Goal: Task Accomplishment & Management: Use online tool/utility

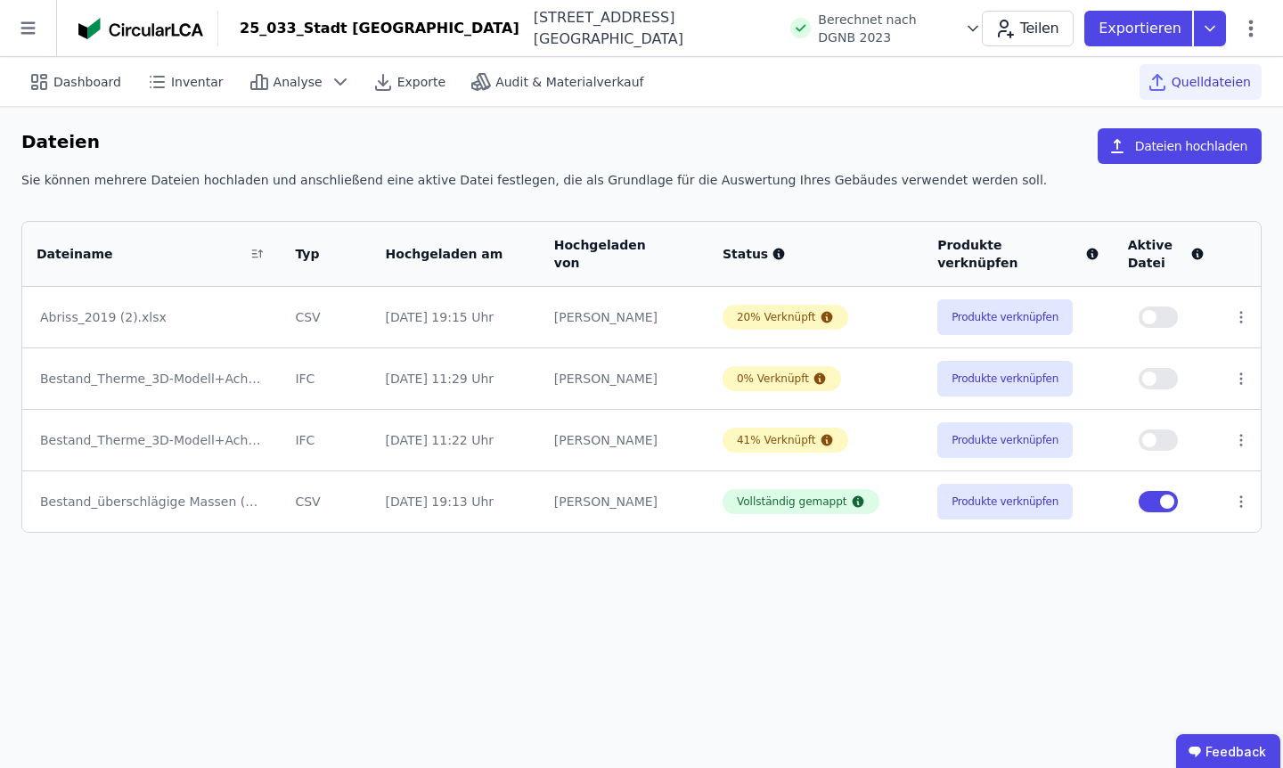
click at [1003, 338] on td "Produkte verknüpfen" at bounding box center [1018, 317] width 191 height 61
click at [999, 321] on button "Produkte verknüpfen" at bounding box center [1004, 317] width 135 height 36
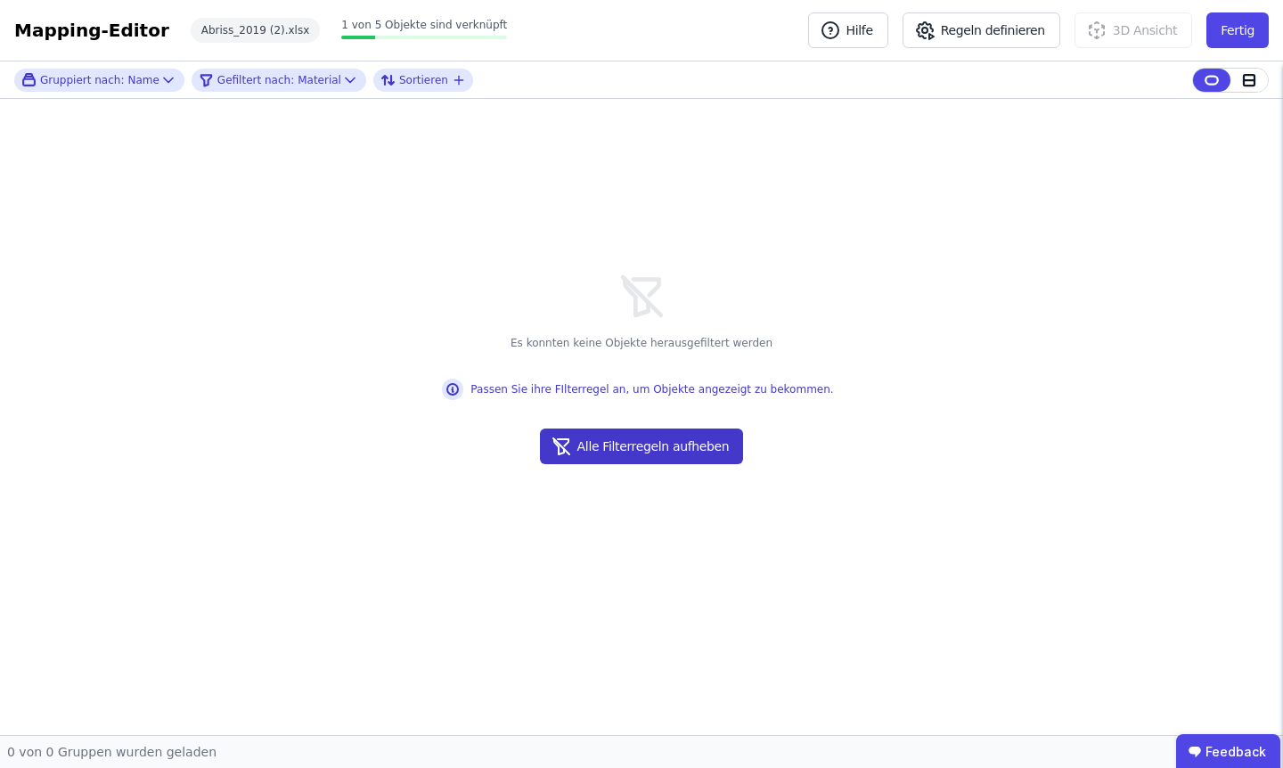
click at [625, 445] on button "Alle Filterregeln aufheben" at bounding box center [642, 446] width 204 height 36
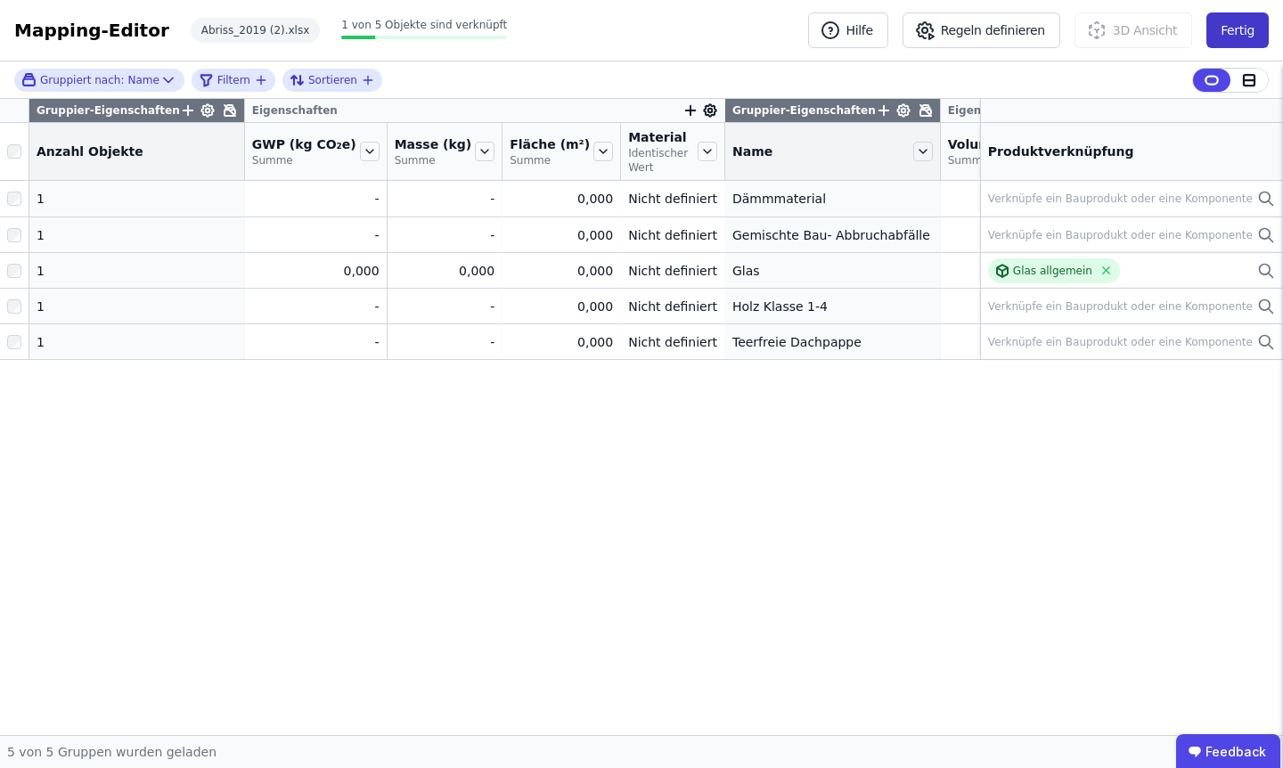
click at [1259, 37] on button "Fertig" at bounding box center [1237, 30] width 62 height 36
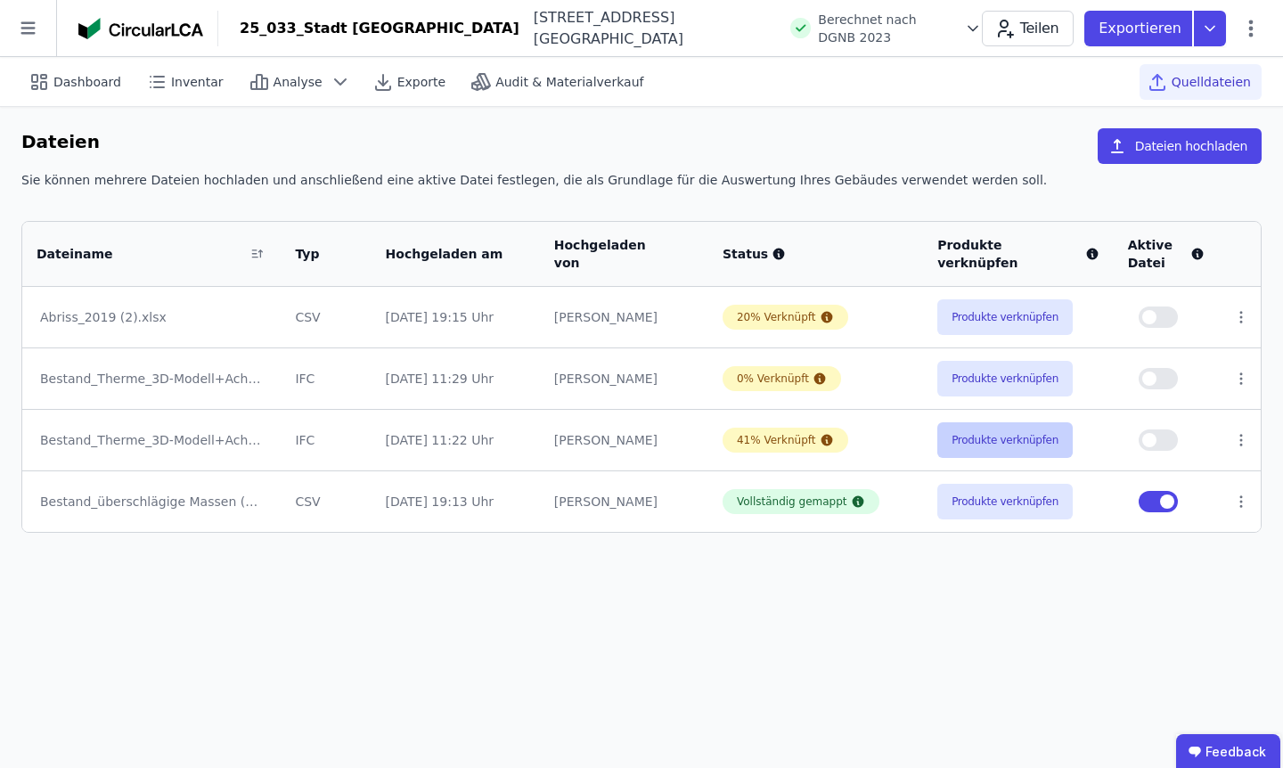
click at [995, 444] on button "Produkte verknüpfen" at bounding box center [1004, 440] width 135 height 36
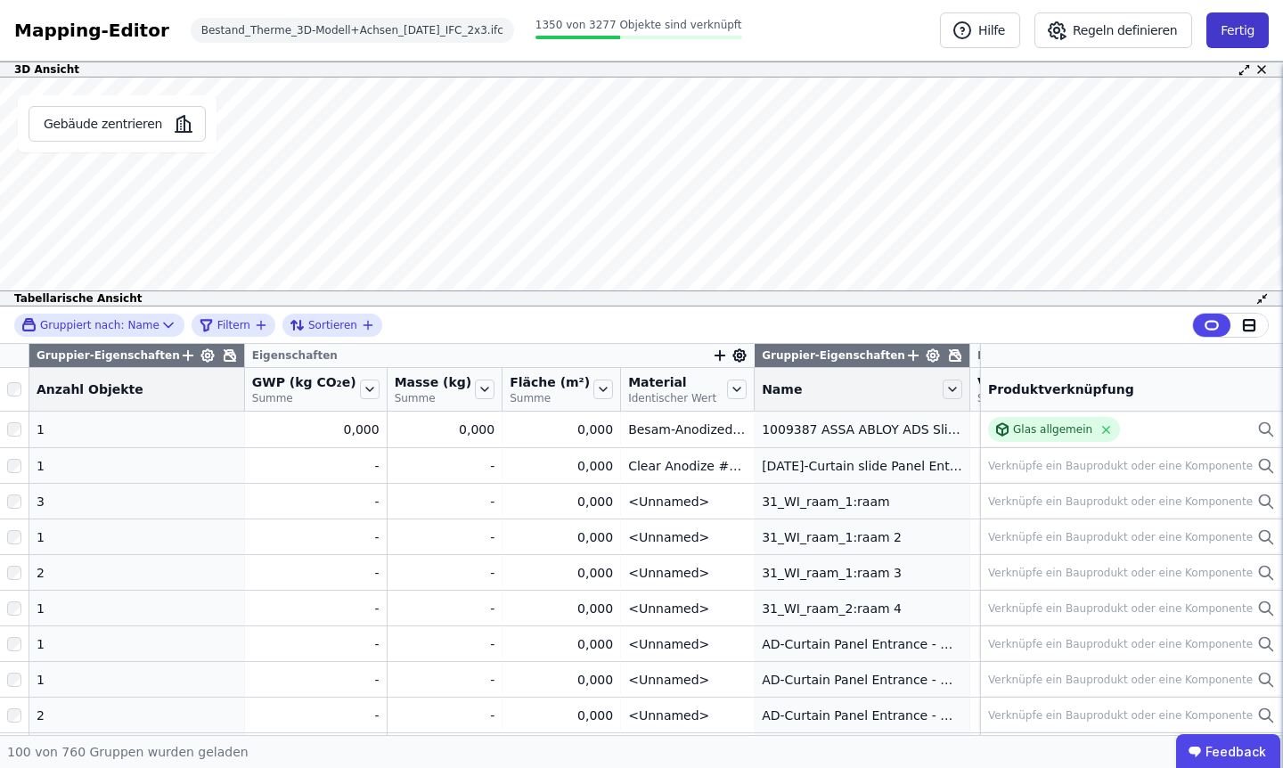
click at [1228, 27] on button "Fertig" at bounding box center [1237, 30] width 62 height 36
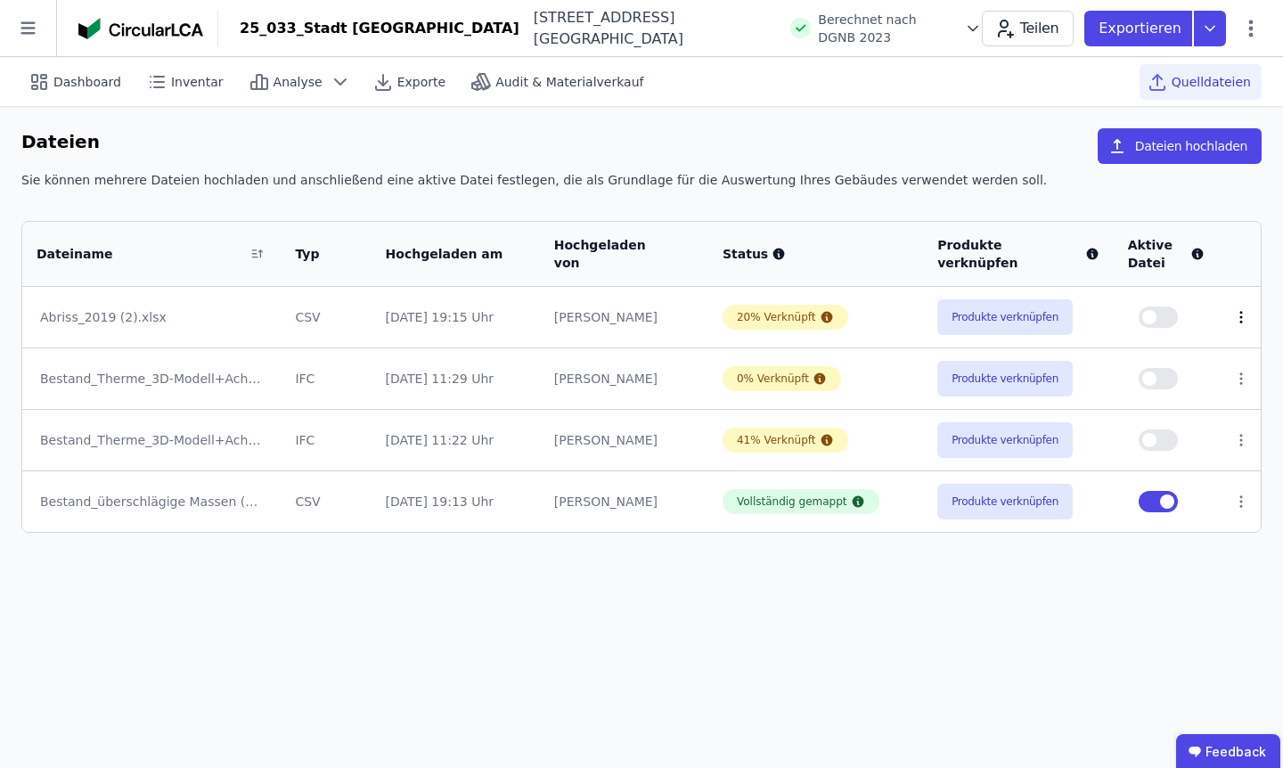
click at [1242, 320] on icon at bounding box center [1241, 317] width 16 height 16
click at [956, 505] on button "Produkte verknüpfen" at bounding box center [1004, 502] width 135 height 36
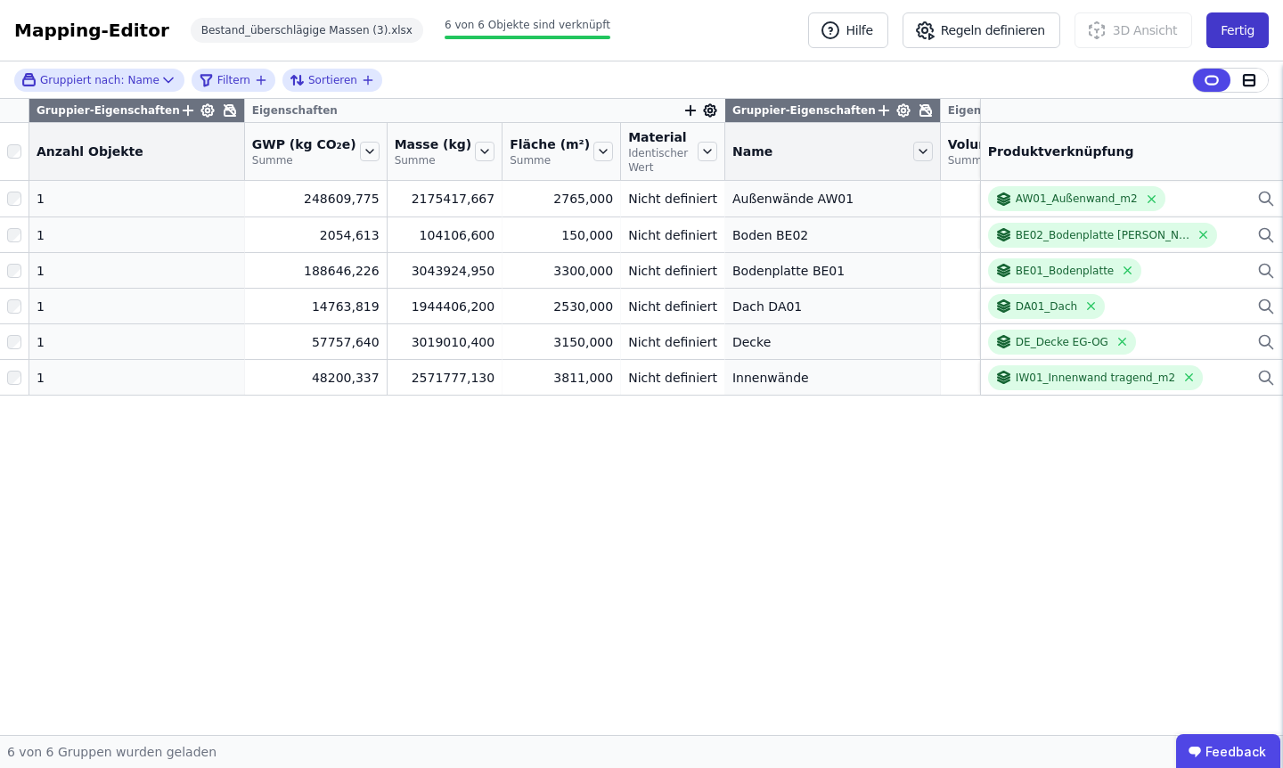
click at [1232, 39] on button "Fertig" at bounding box center [1237, 30] width 62 height 36
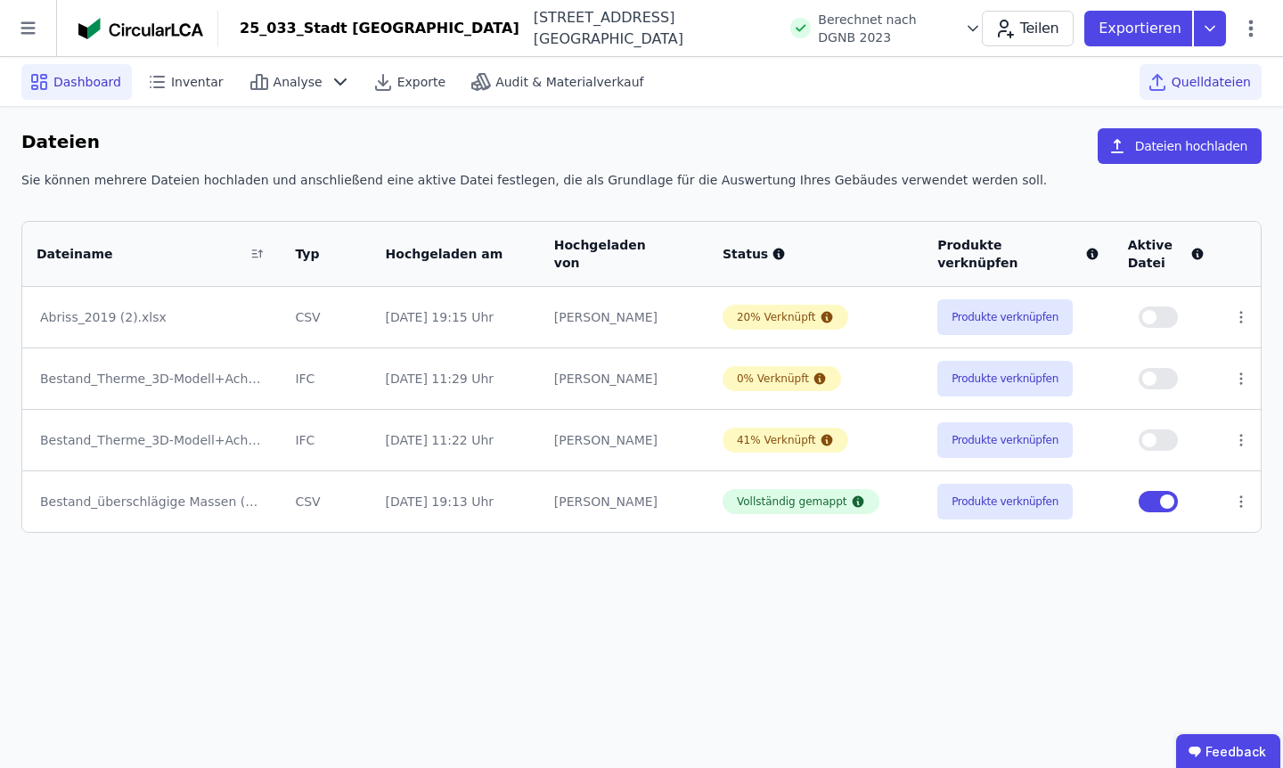
click at [52, 70] on div "Dashboard" at bounding box center [76, 82] width 110 height 36
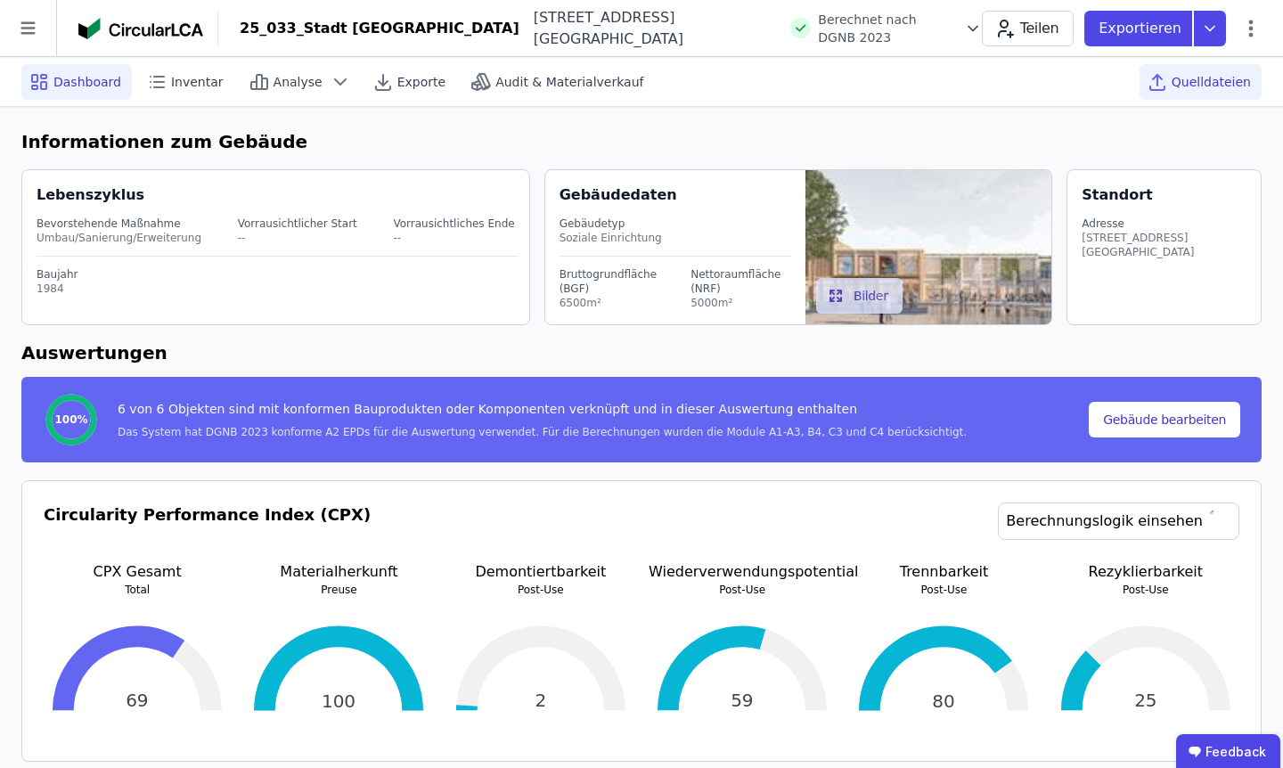
click at [1193, 85] on span "Quelldateien" at bounding box center [1210, 82] width 79 height 18
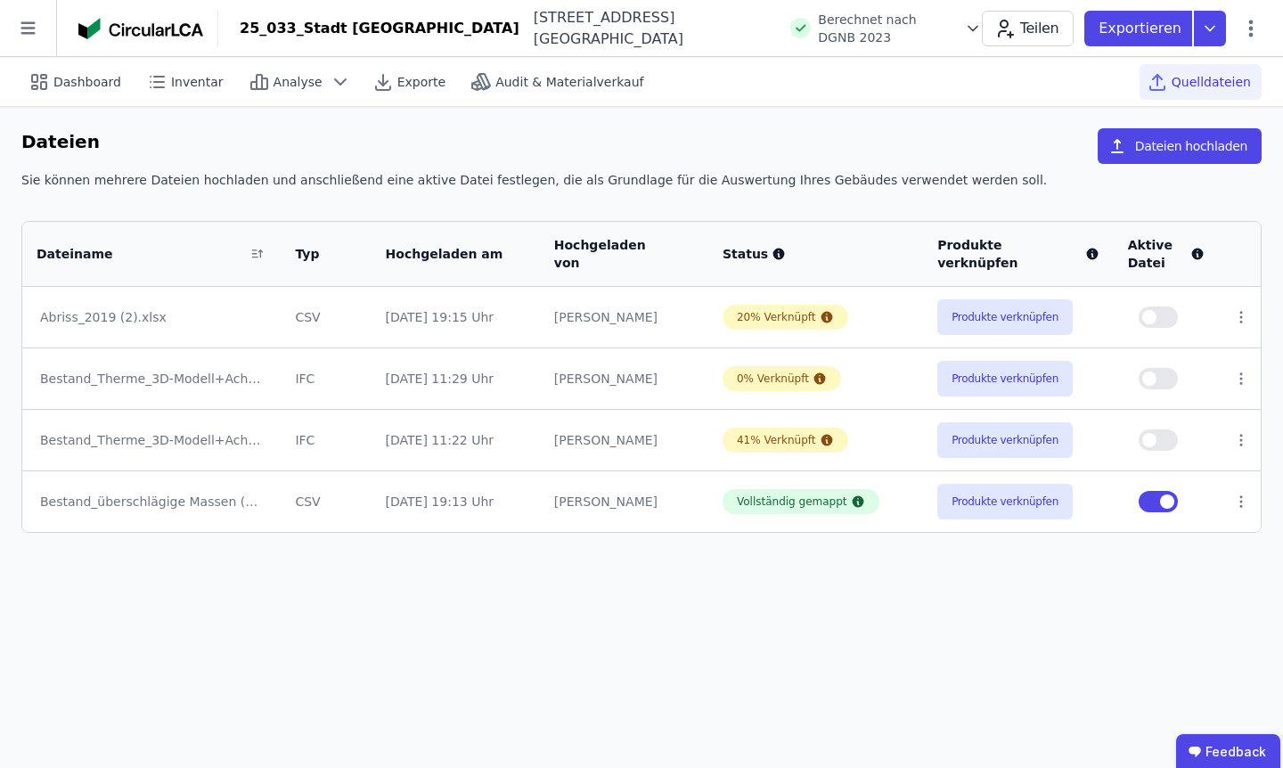
click at [1155, 315] on span "button" at bounding box center [1149, 317] width 14 height 14
click at [1019, 318] on button "Produkte verknüpfen" at bounding box center [1004, 317] width 135 height 36
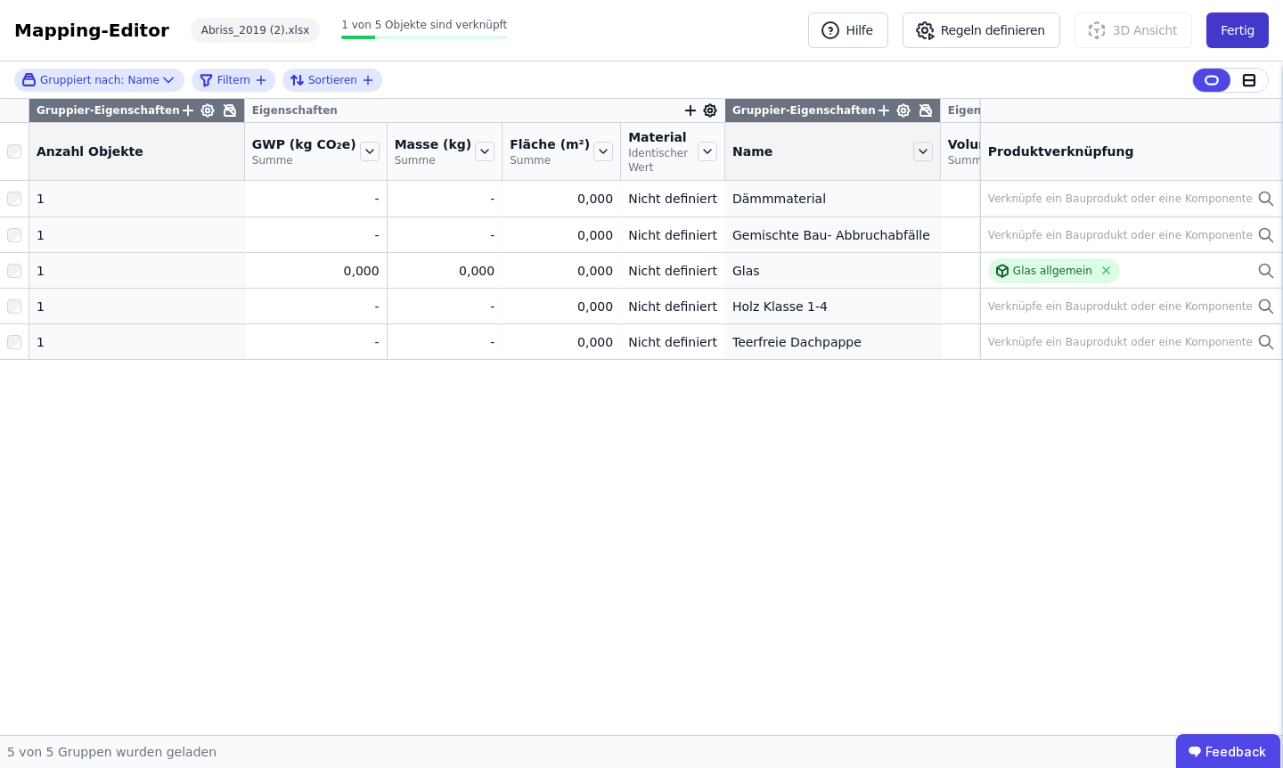
click at [1246, 29] on button "Fertig" at bounding box center [1237, 30] width 62 height 36
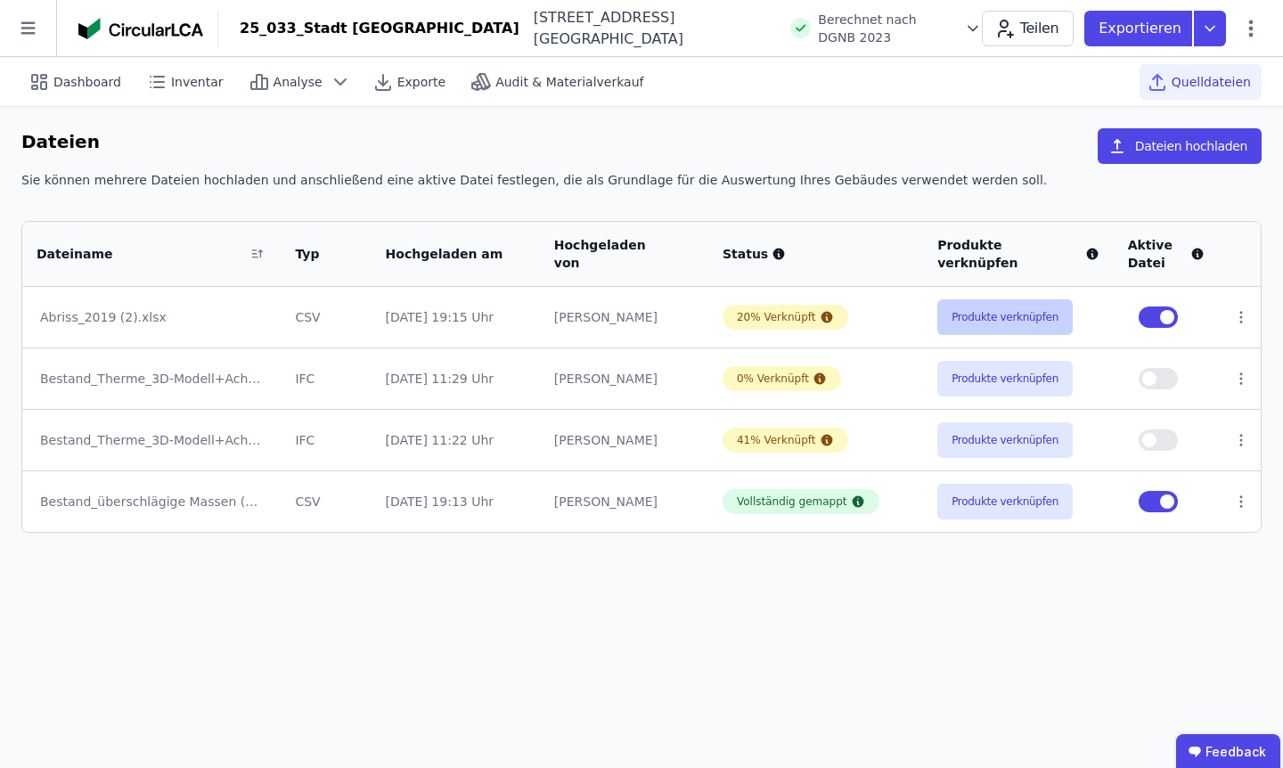
click at [998, 323] on button "Produkte verknüpfen" at bounding box center [1004, 317] width 135 height 36
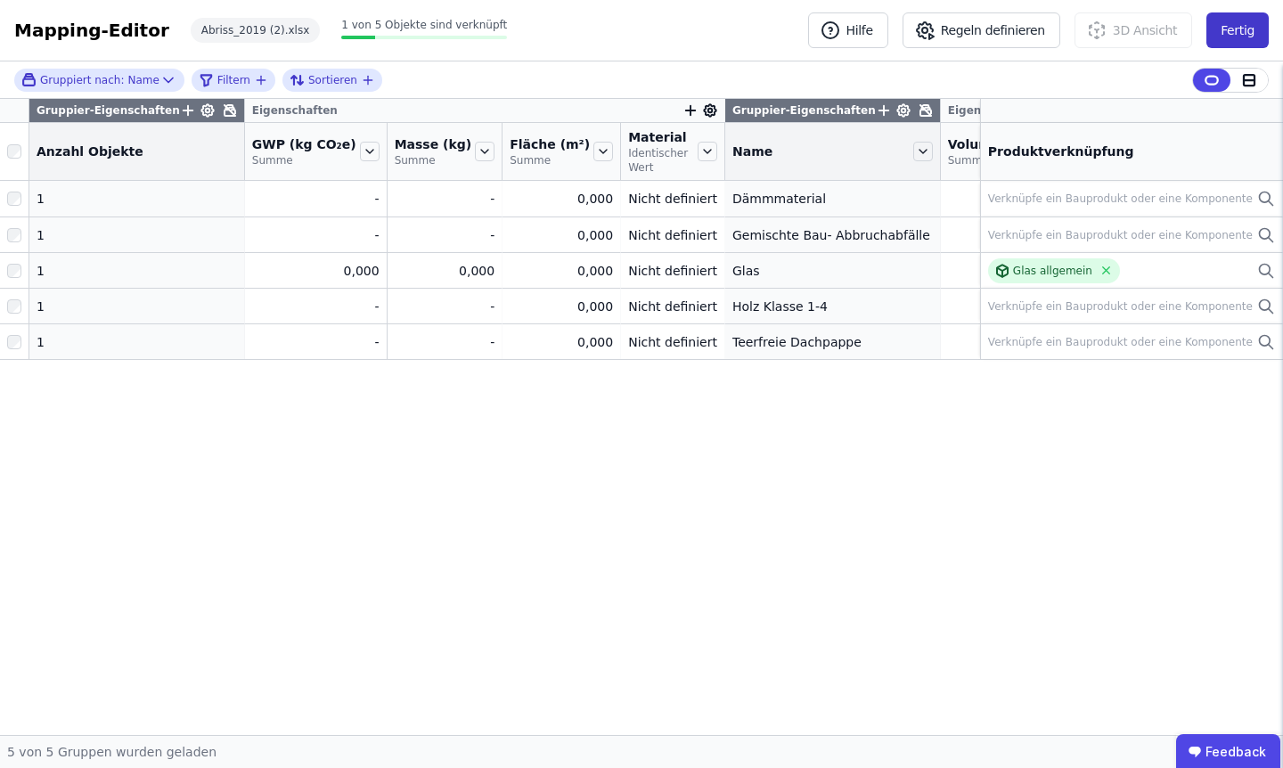
click at [1252, 41] on button "Fertig" at bounding box center [1237, 30] width 62 height 36
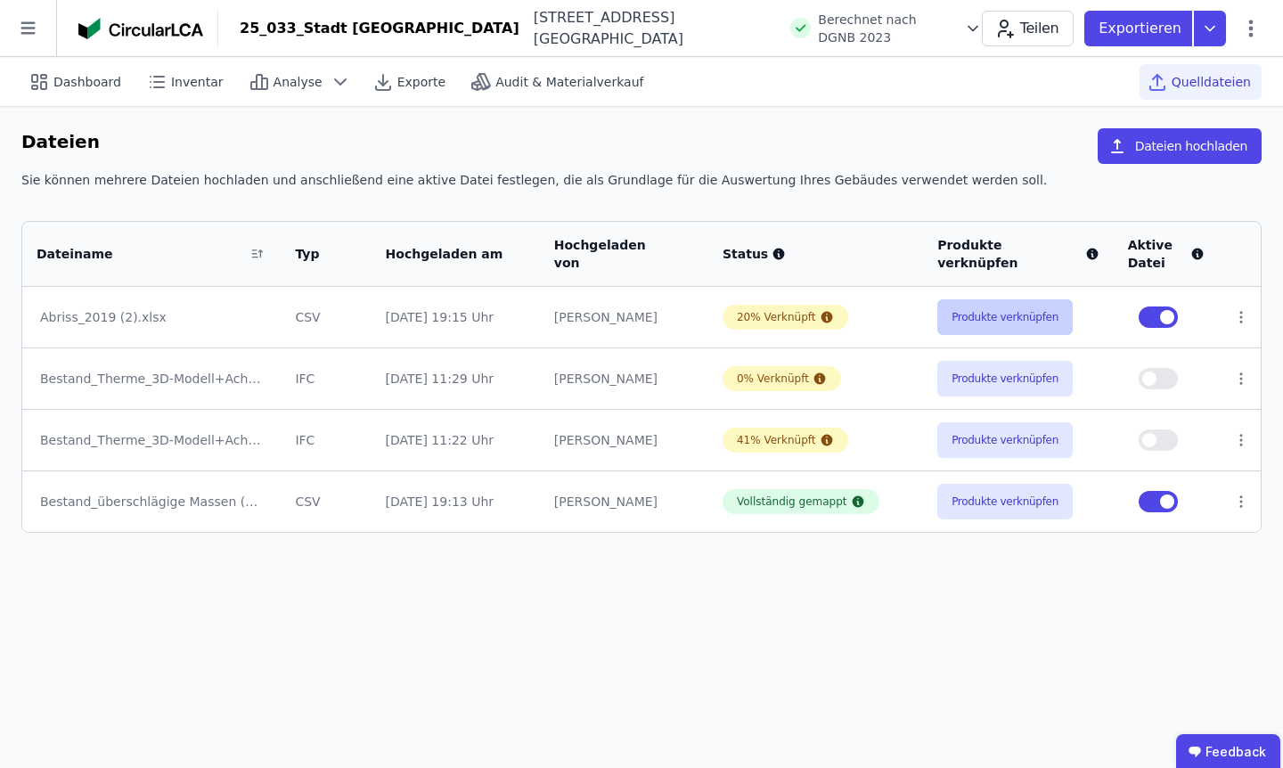
click at [999, 320] on button "Produkte verknüpfen" at bounding box center [1004, 317] width 135 height 36
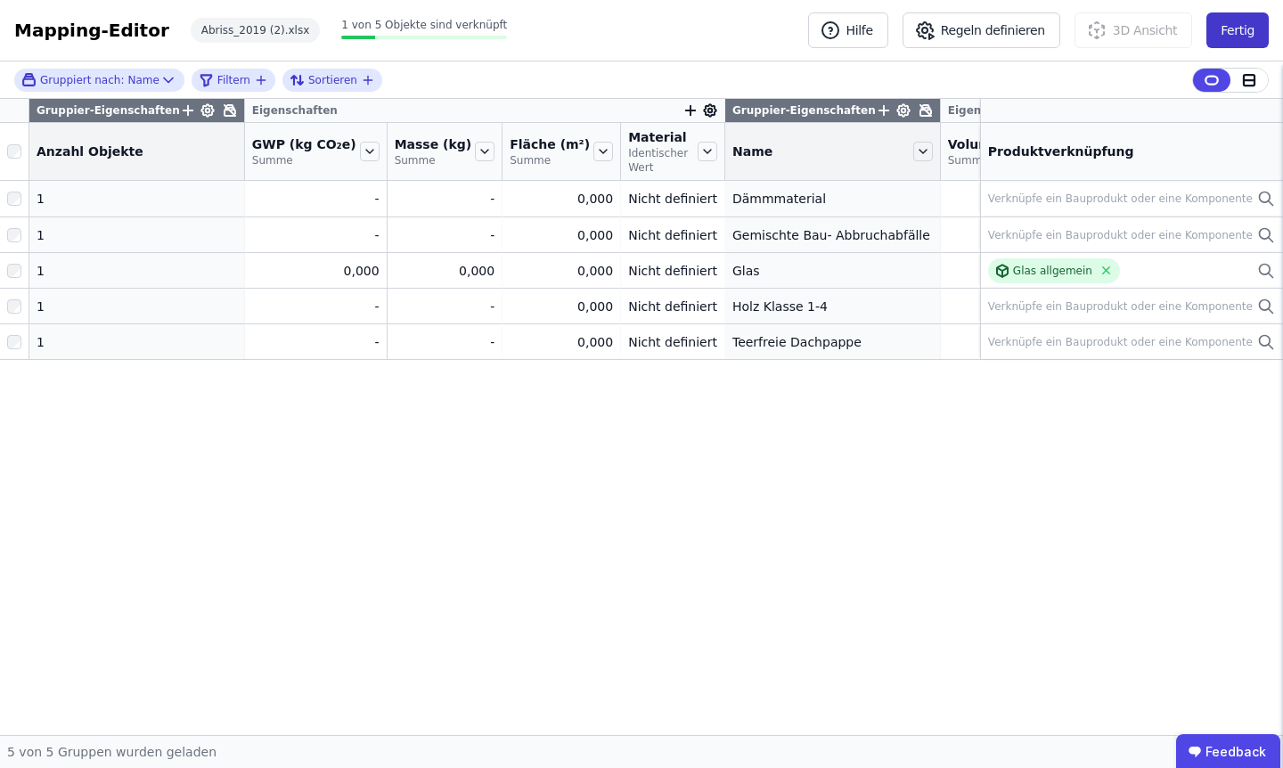
click at [1231, 37] on button "Fertig" at bounding box center [1237, 30] width 62 height 36
